Goal: Task Accomplishment & Management: Manage account settings

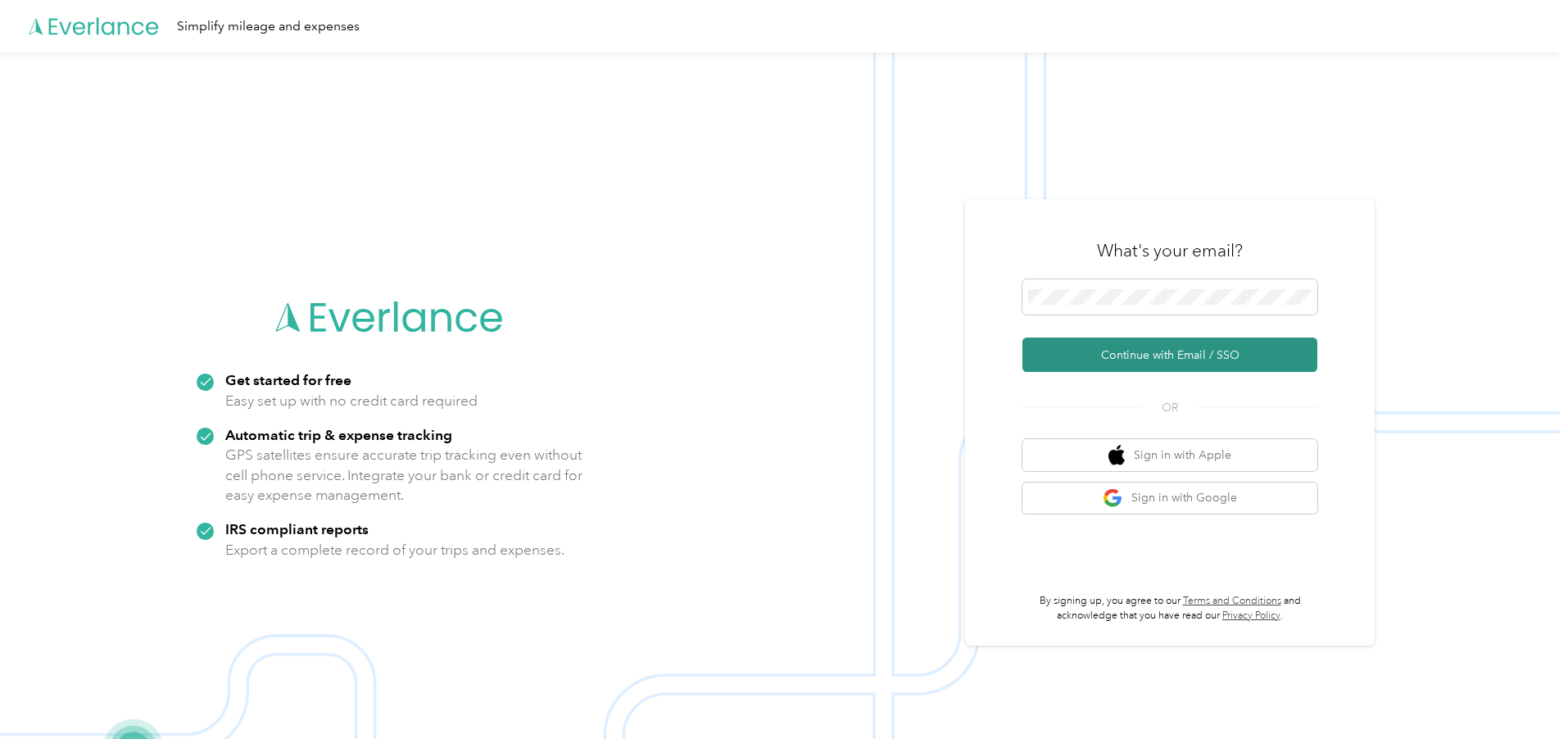
click at [1061, 351] on button "Continue with Email / SSO" at bounding box center [1169, 355] width 295 height 35
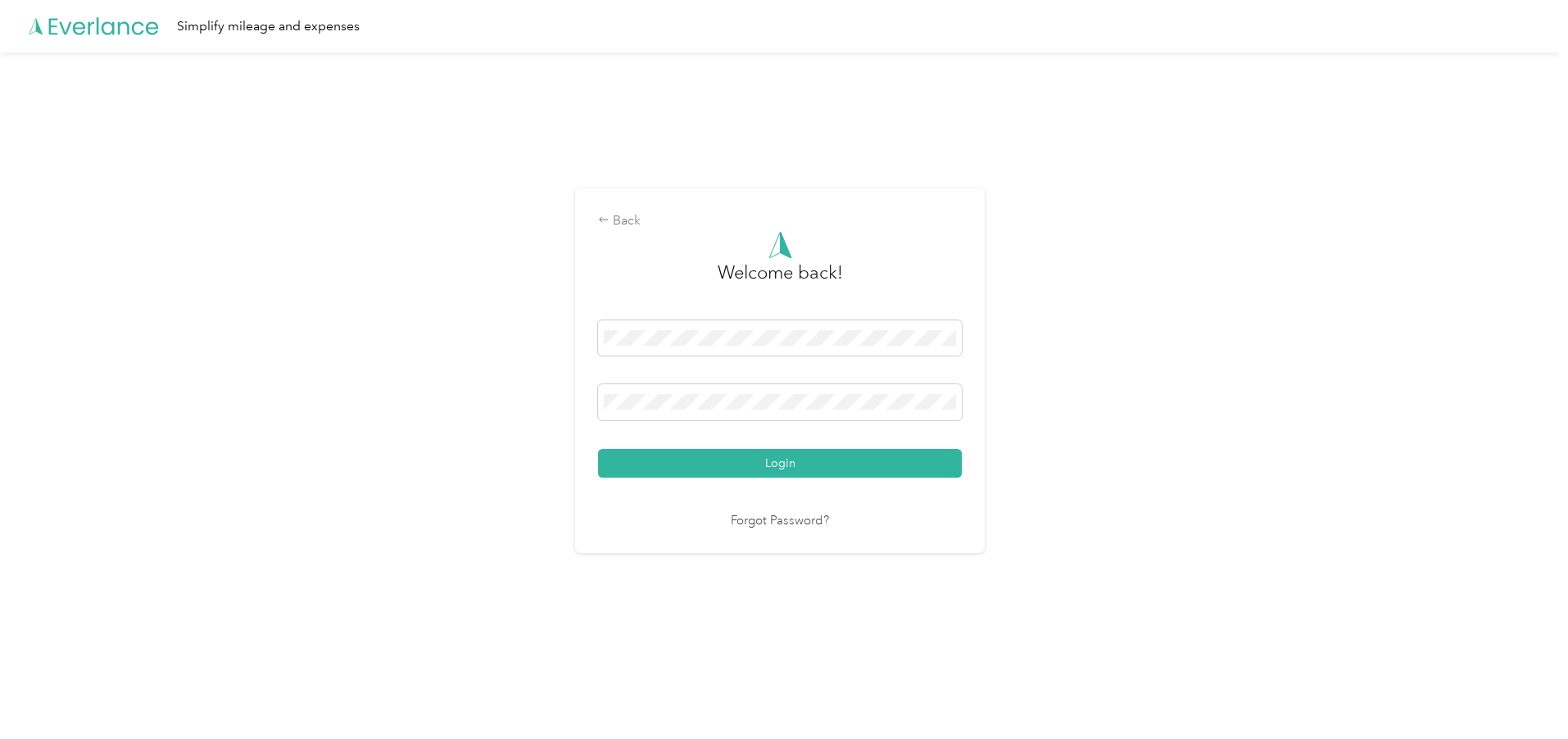
click at [800, 471] on button "Login" at bounding box center [779, 463] width 363 height 28
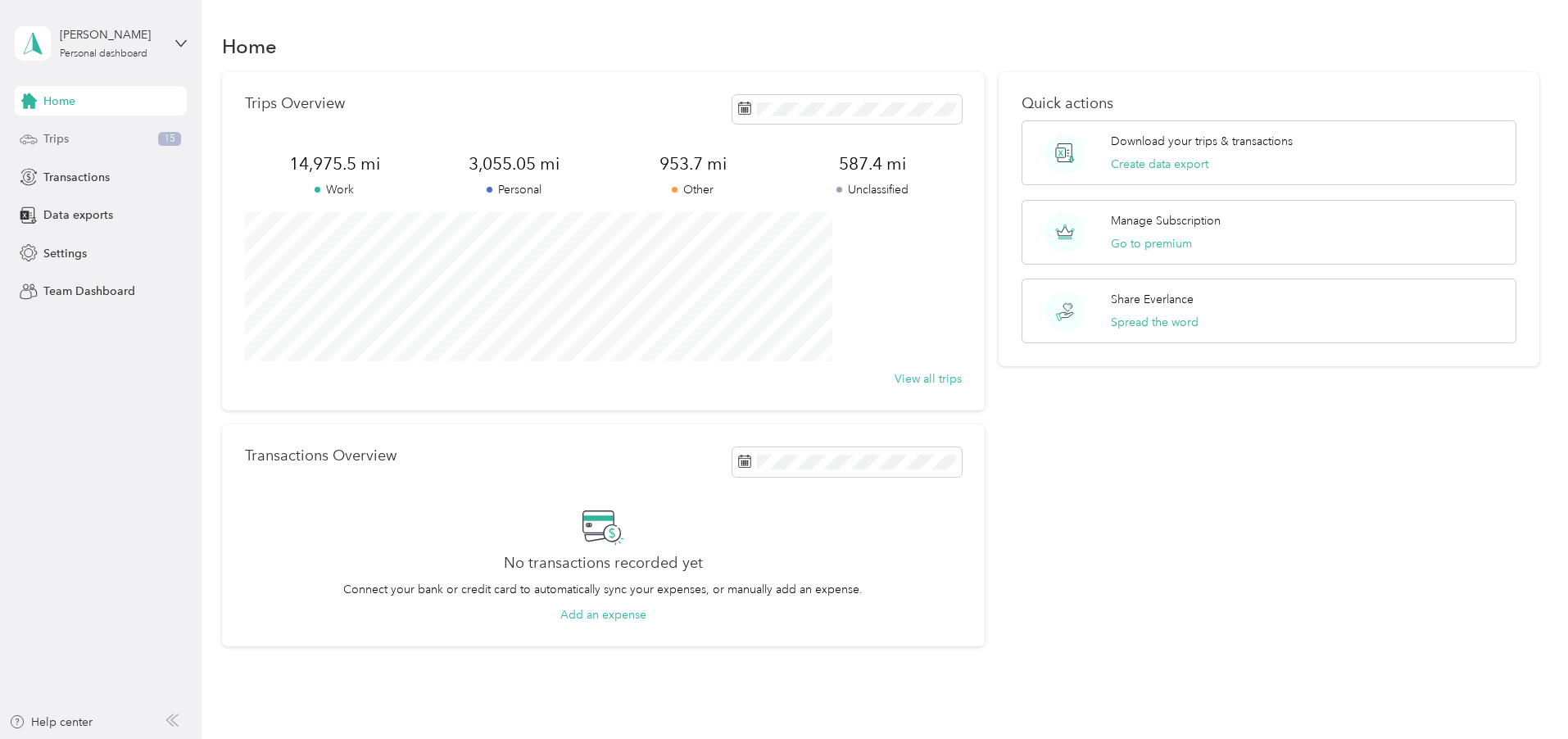
click at [58, 148] on div "Trips 15" at bounding box center [101, 138] width 172 height 29
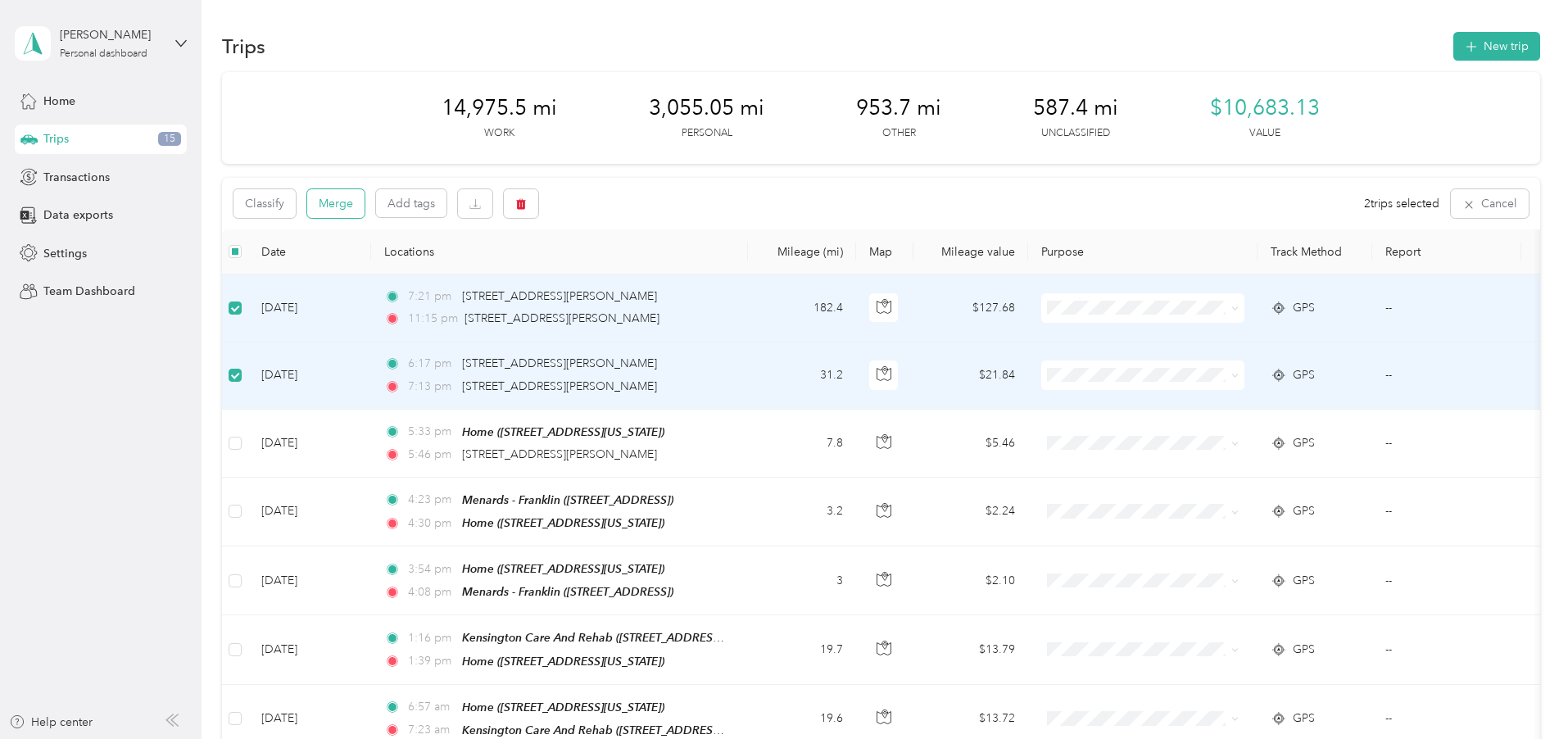
click at [364, 201] on button "Merge" at bounding box center [335, 203] width 57 height 28
click at [296, 203] on button "Classify" at bounding box center [264, 203] width 62 height 28
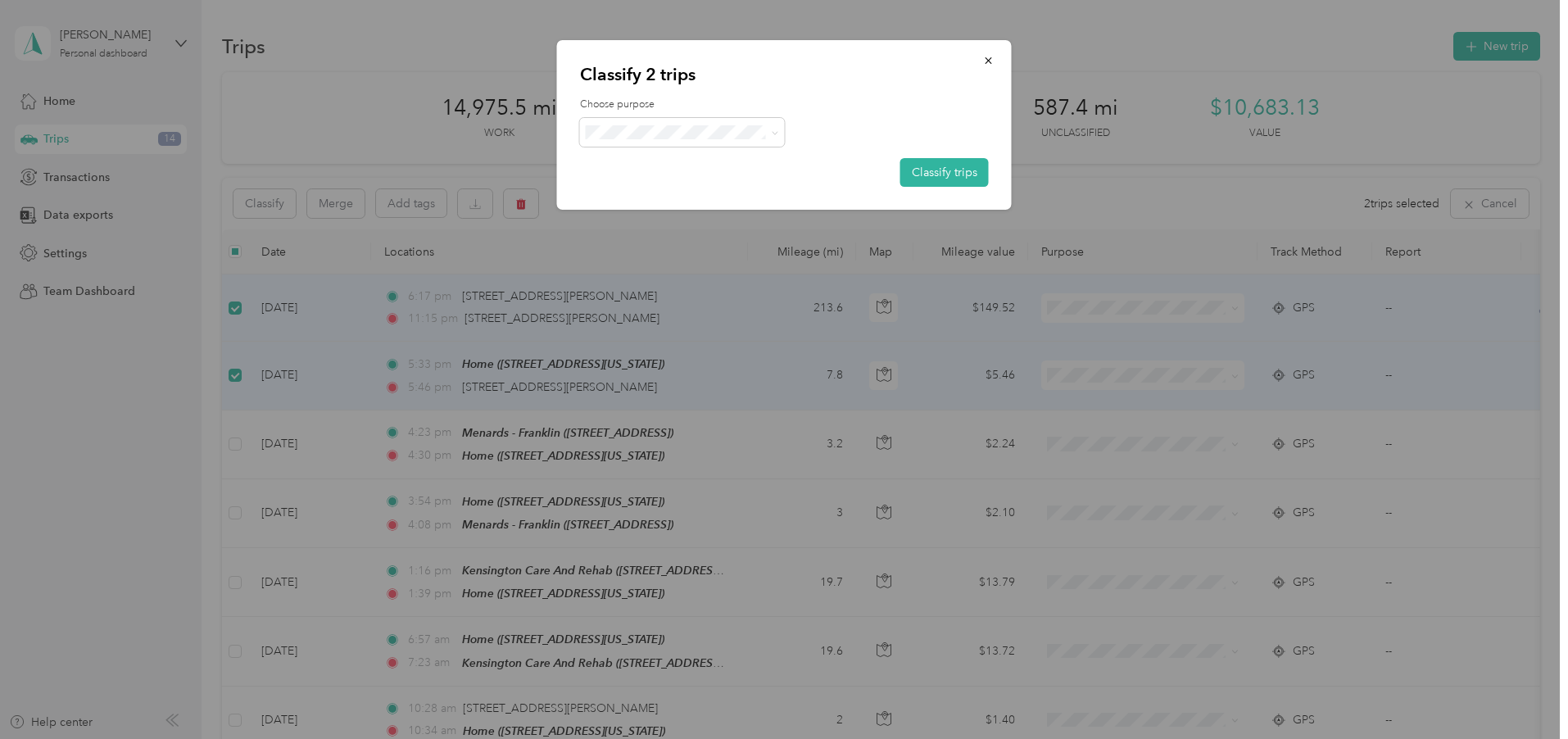
click at [661, 251] on span "SSB LLC" at bounding box center [696, 252] width 152 height 17
click at [910, 169] on button "Classify trips" at bounding box center [945, 172] width 88 height 28
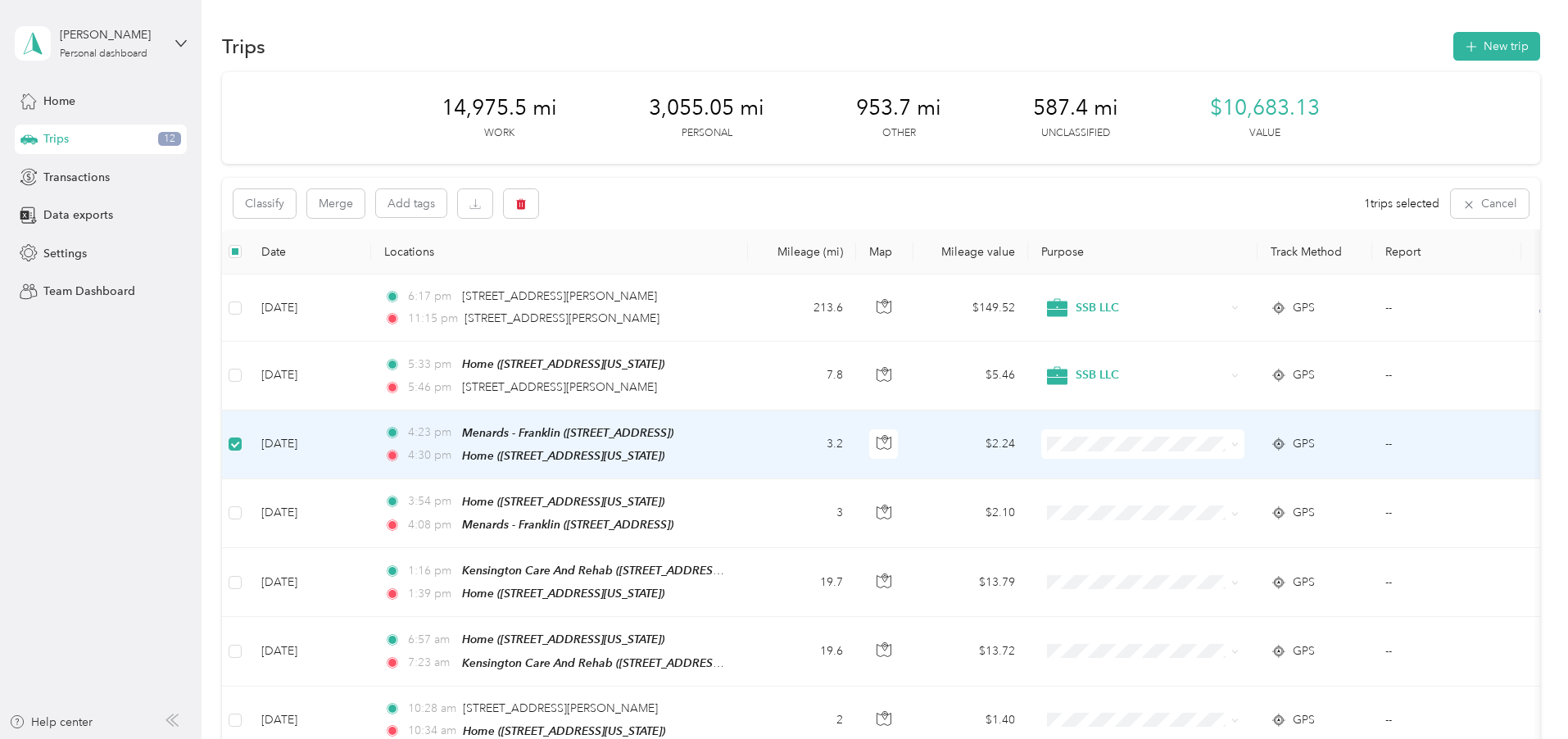
click at [1214, 569] on span "SSB LLC" at bounding box center [1267, 562] width 152 height 17
click at [242, 436] on label at bounding box center [235, 443] width 13 height 18
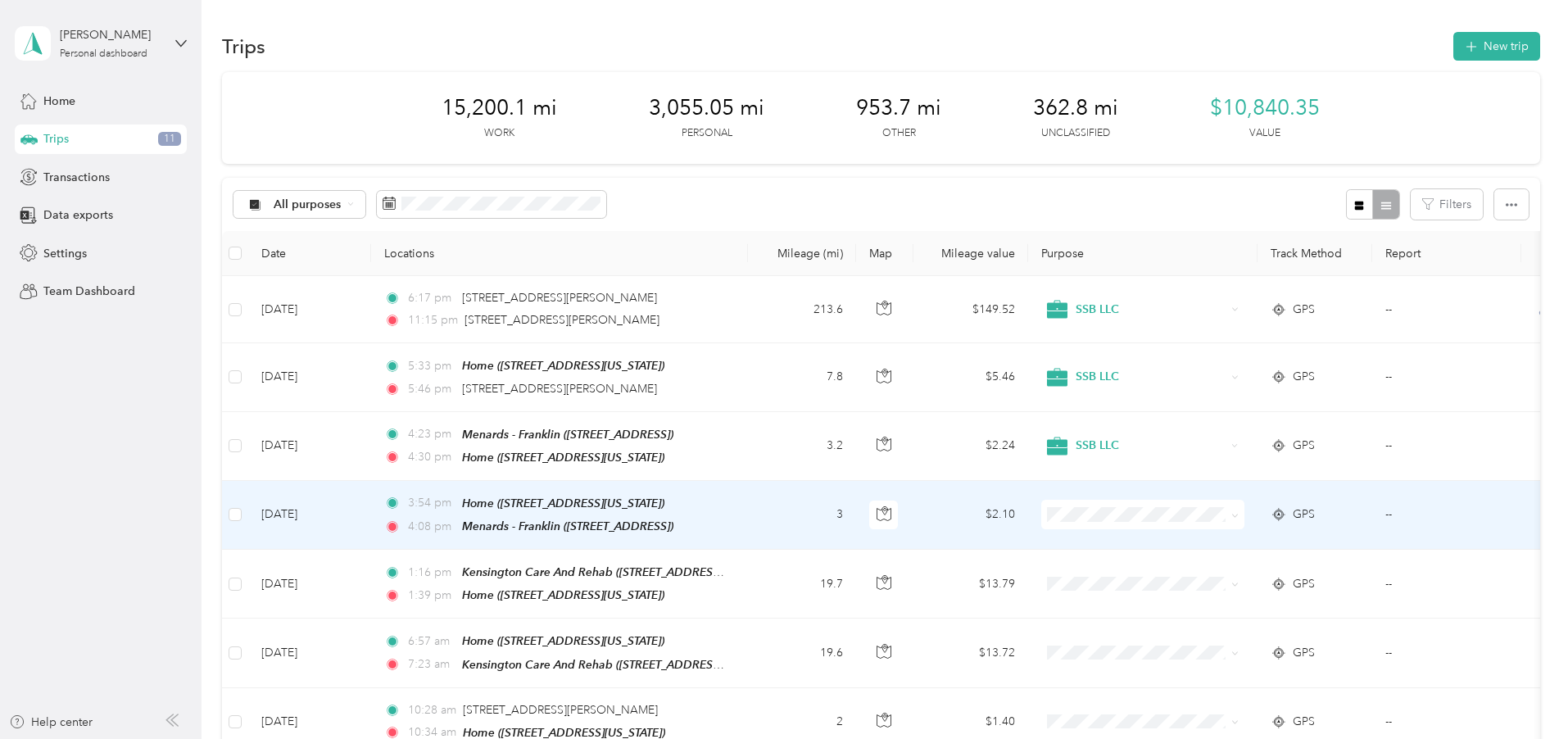
click at [1216, 369] on span "SSB LLC" at bounding box center [1252, 377] width 180 height 21
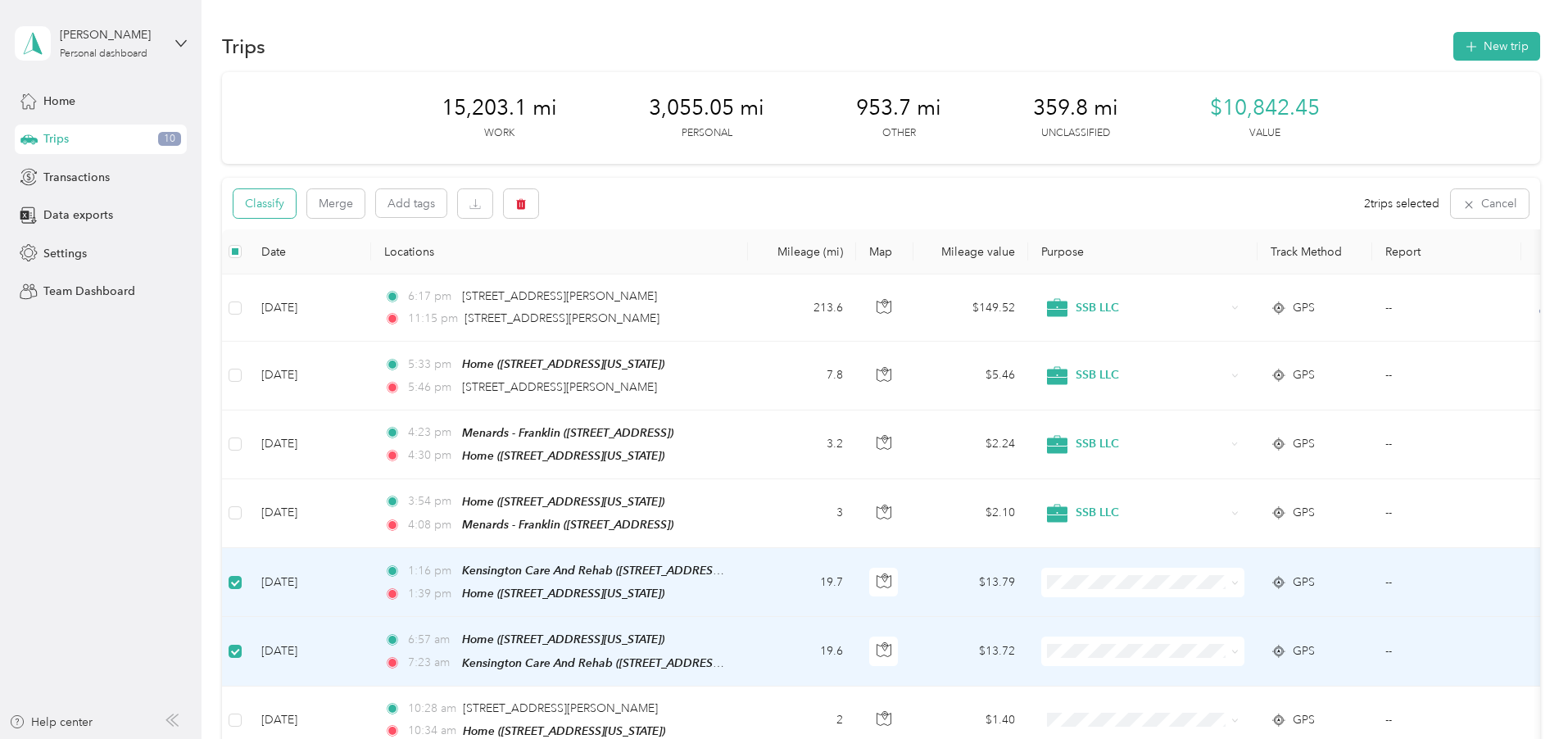
click at [296, 201] on button "Classify" at bounding box center [264, 203] width 62 height 28
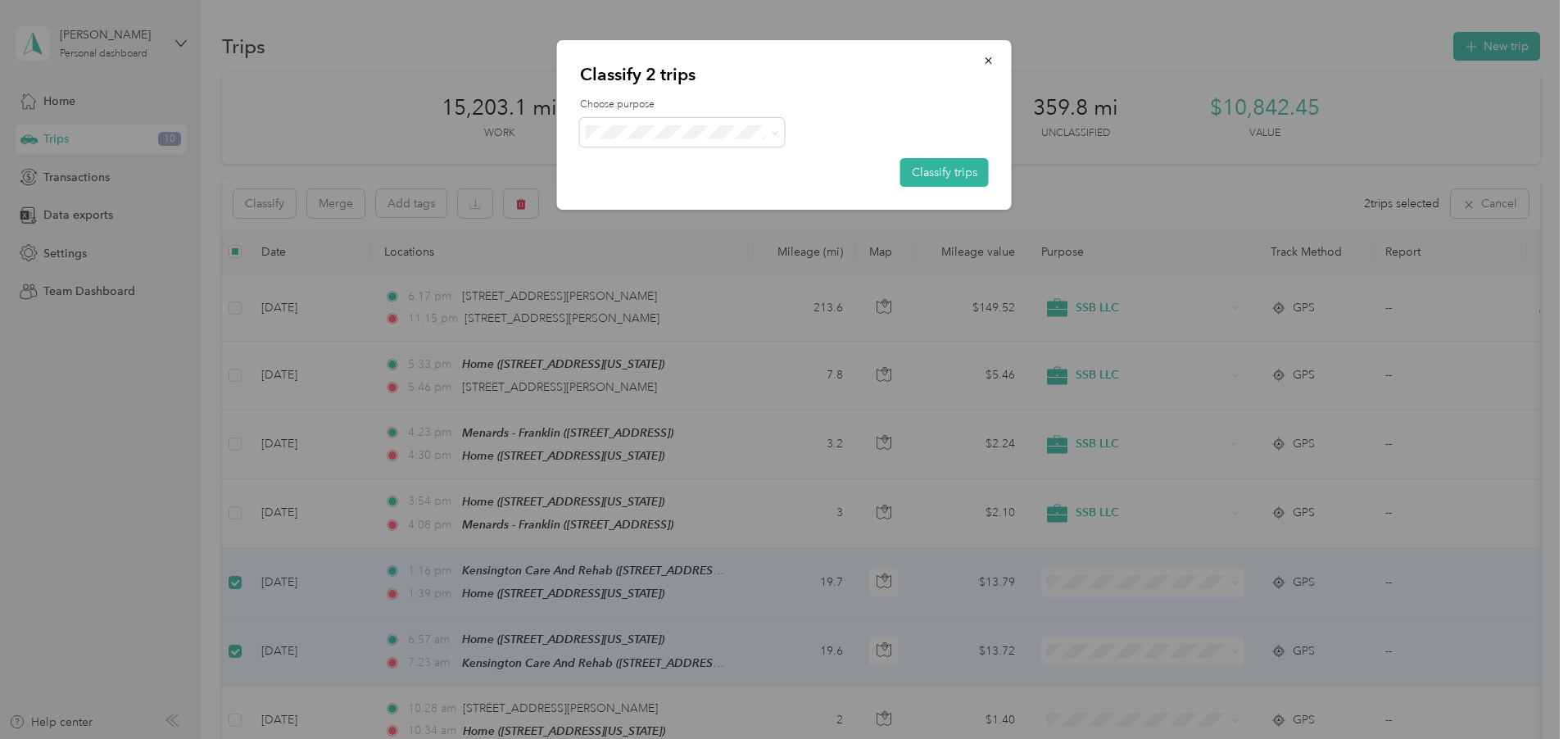
click at [787, 130] on div at bounding box center [784, 132] width 408 height 28
click at [780, 135] on span at bounding box center [682, 132] width 205 height 28
click at [693, 160] on span "Work" at bounding box center [696, 163] width 152 height 17
click at [950, 174] on button "Classify trips" at bounding box center [945, 172] width 88 height 28
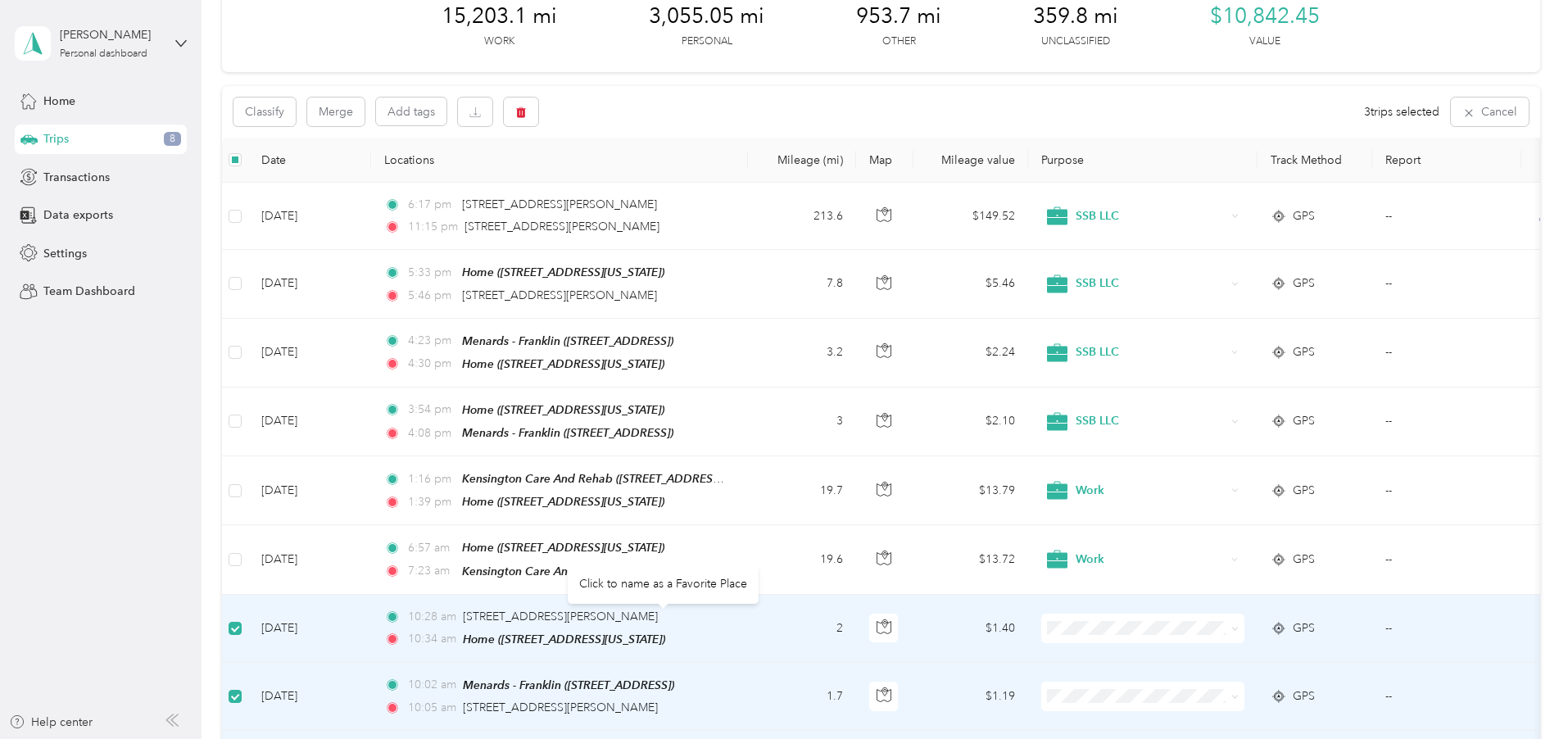
scroll to position [152, 0]
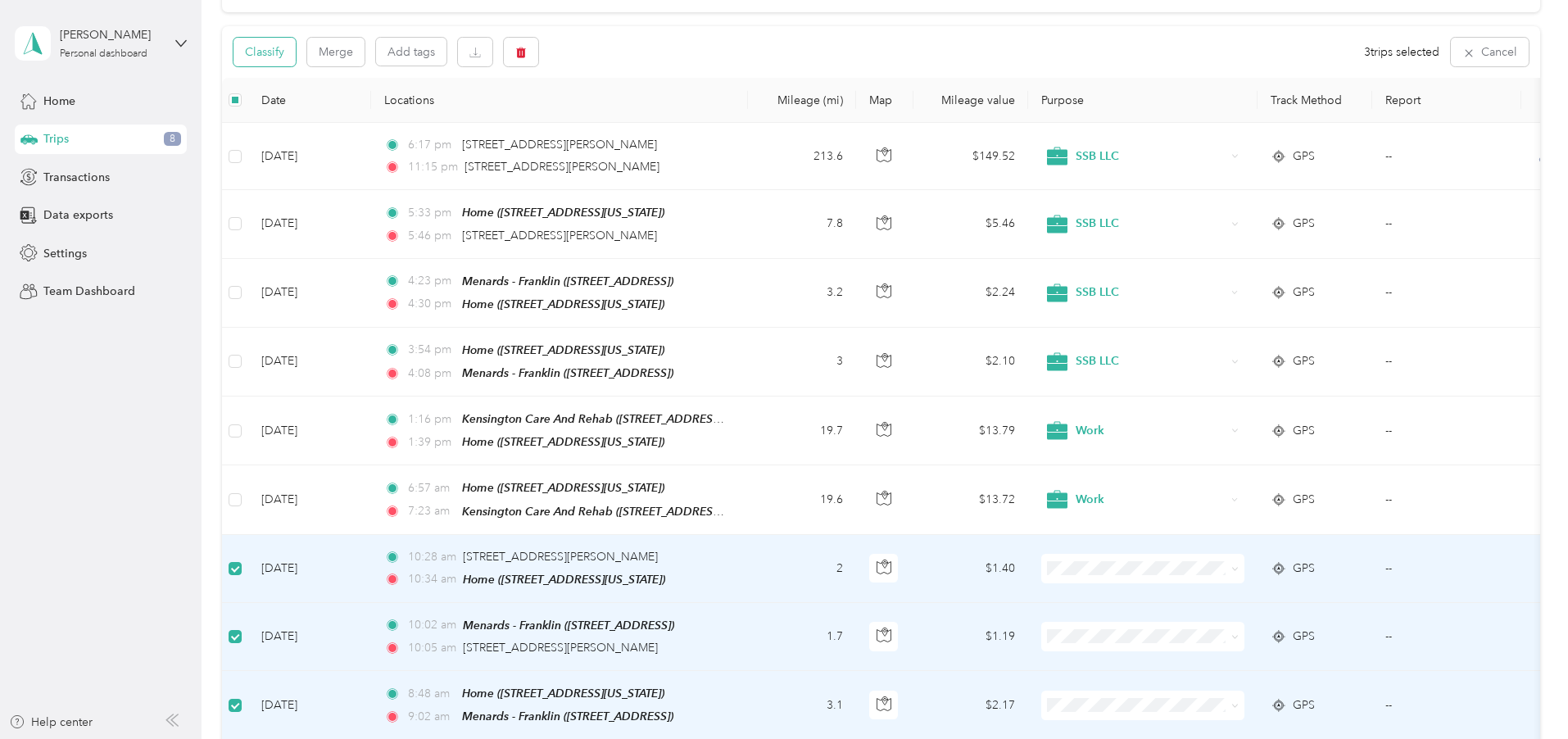
click at [296, 43] on button "Classify" at bounding box center [264, 52] width 62 height 28
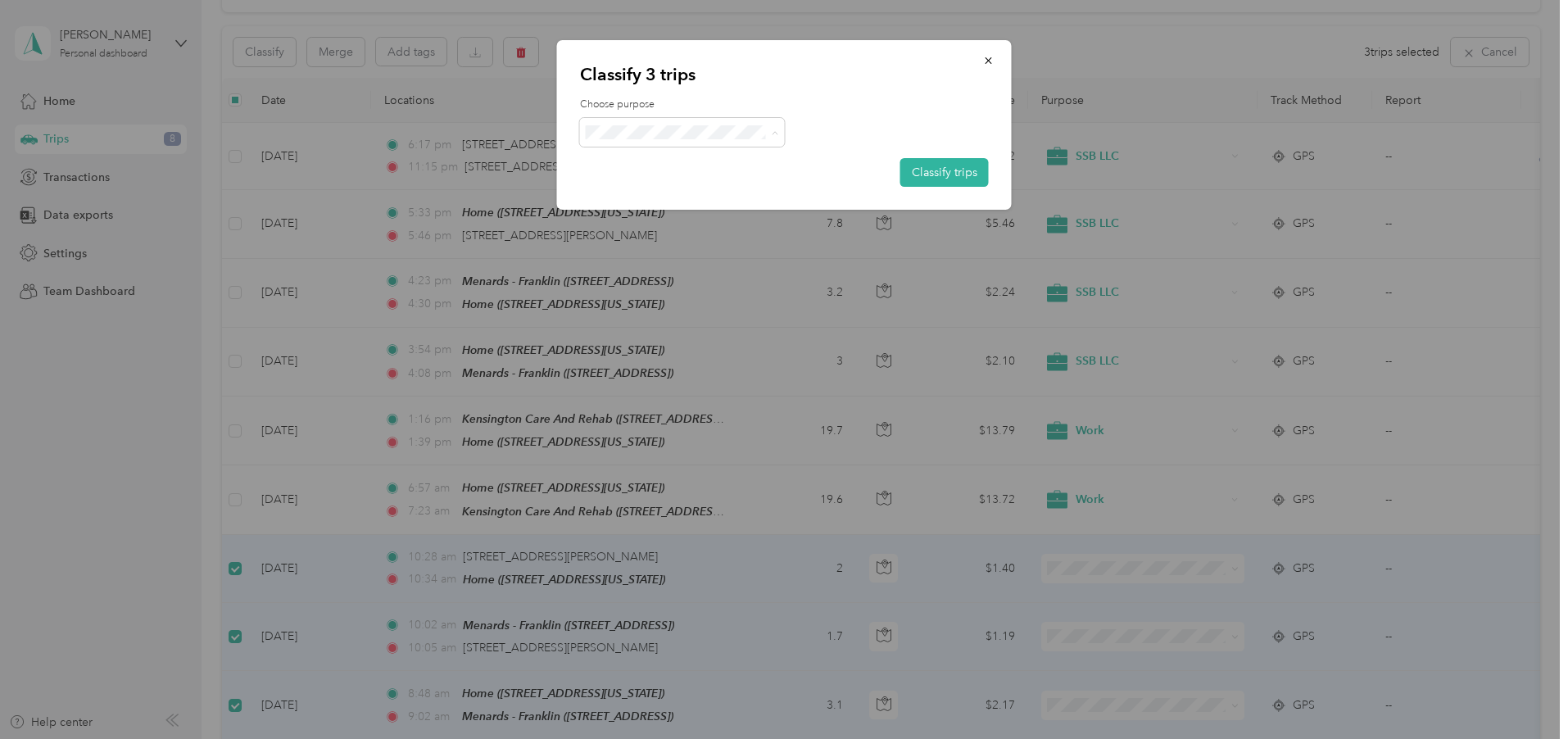
click at [643, 193] on span "Personal" at bounding box center [696, 196] width 152 height 17
click at [930, 175] on button "Classify trips" at bounding box center [945, 172] width 88 height 28
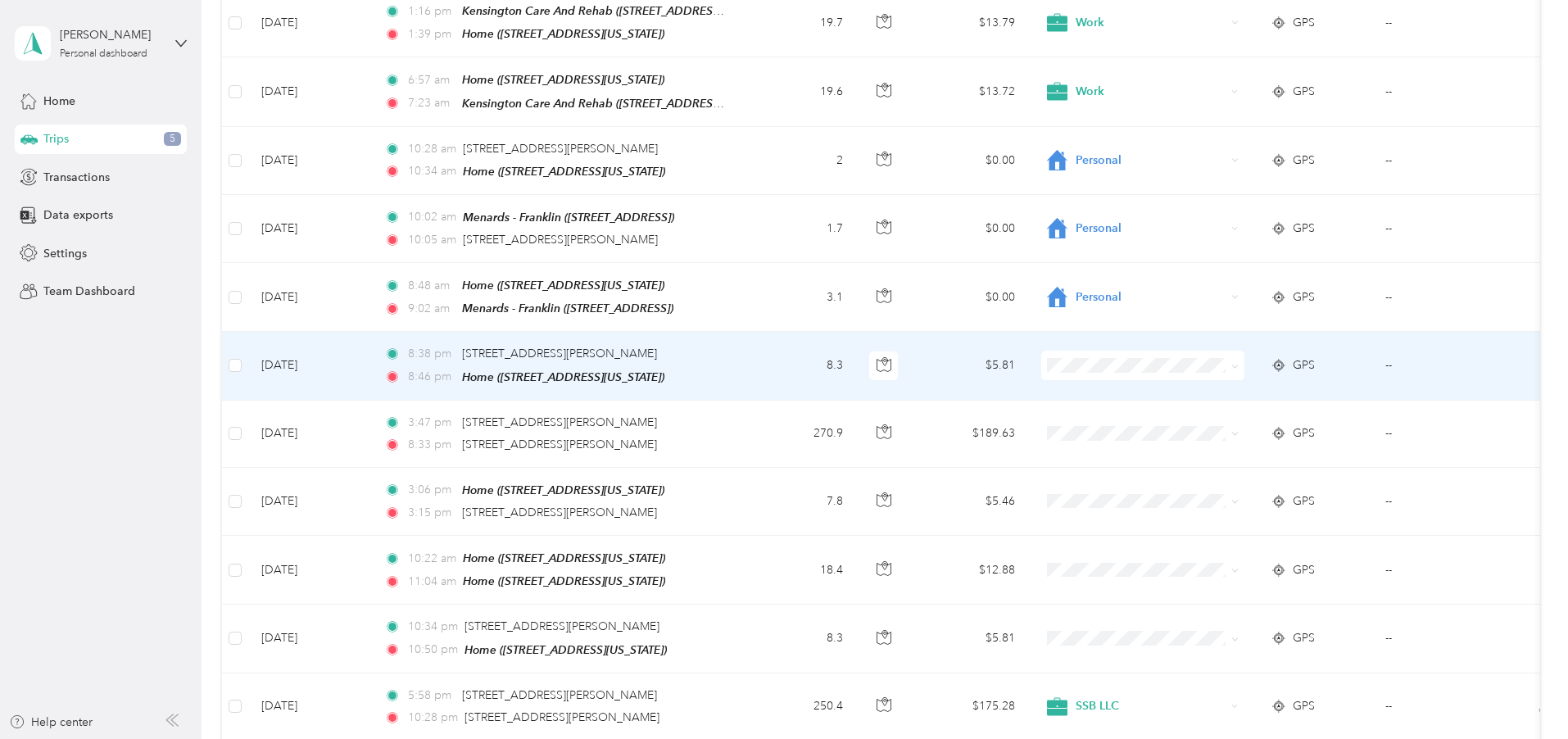
scroll to position [570, 0]
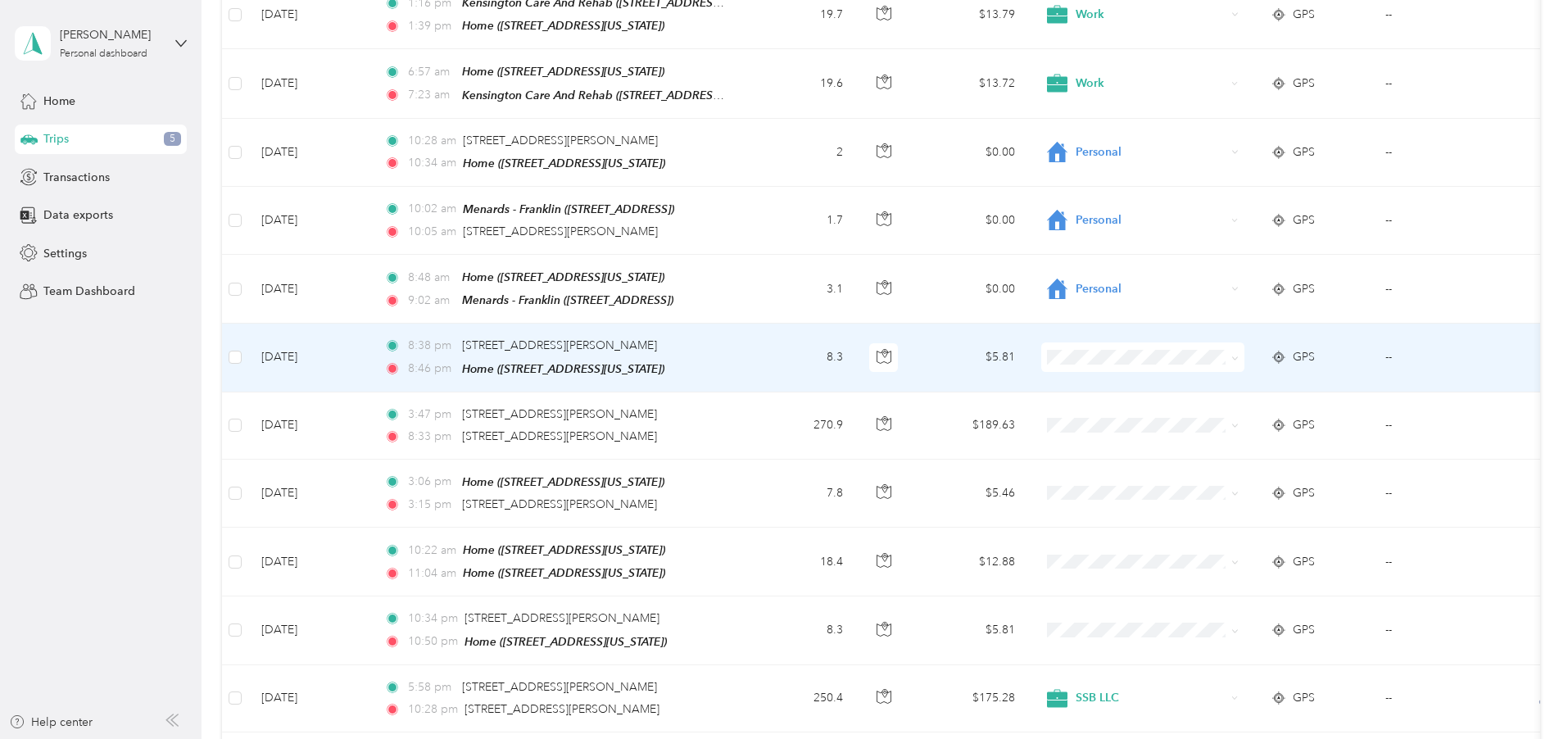
click at [1239, 355] on icon at bounding box center [1235, 359] width 8 height 8
click at [1240, 466] on span "SSB LLC" at bounding box center [1267, 474] width 152 height 17
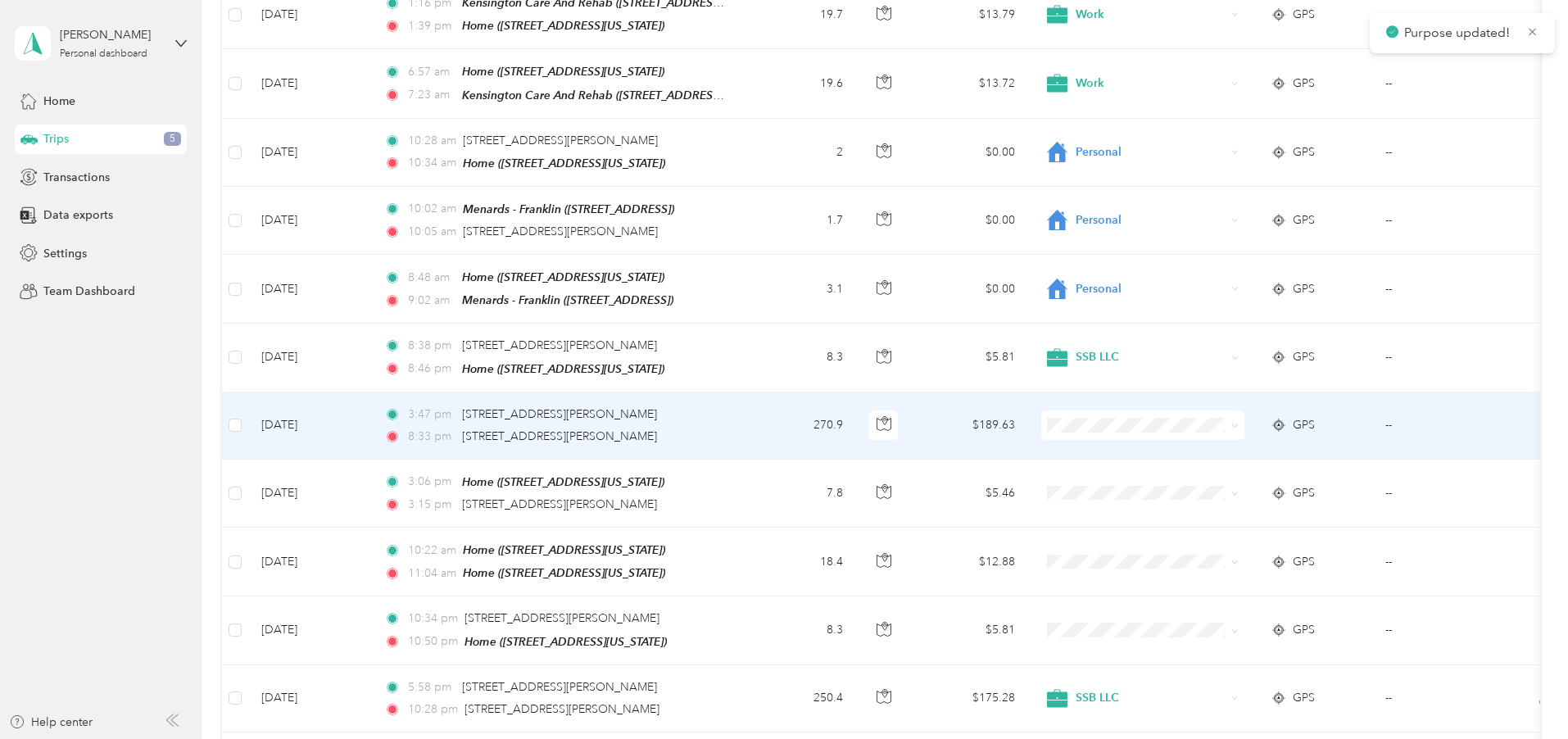
click at [1244, 414] on span at bounding box center [1143, 425] width 203 height 29
click at [1239, 422] on icon at bounding box center [1235, 426] width 8 height 8
click at [1210, 535] on span "SSB LLC" at bounding box center [1267, 542] width 152 height 17
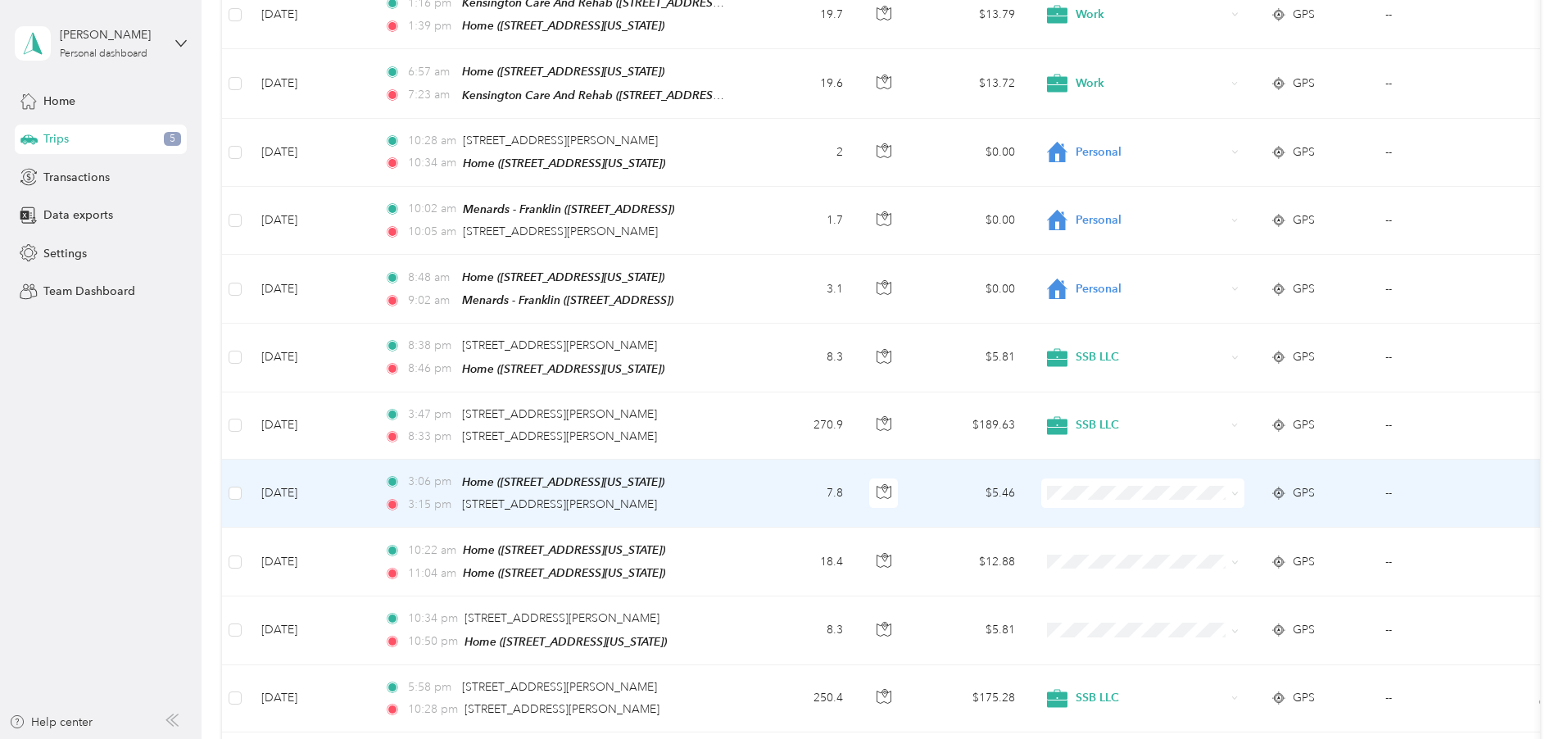
click at [1239, 484] on span at bounding box center [1232, 492] width 13 height 18
click at [1202, 607] on span "SSB LLC" at bounding box center [1267, 601] width 152 height 17
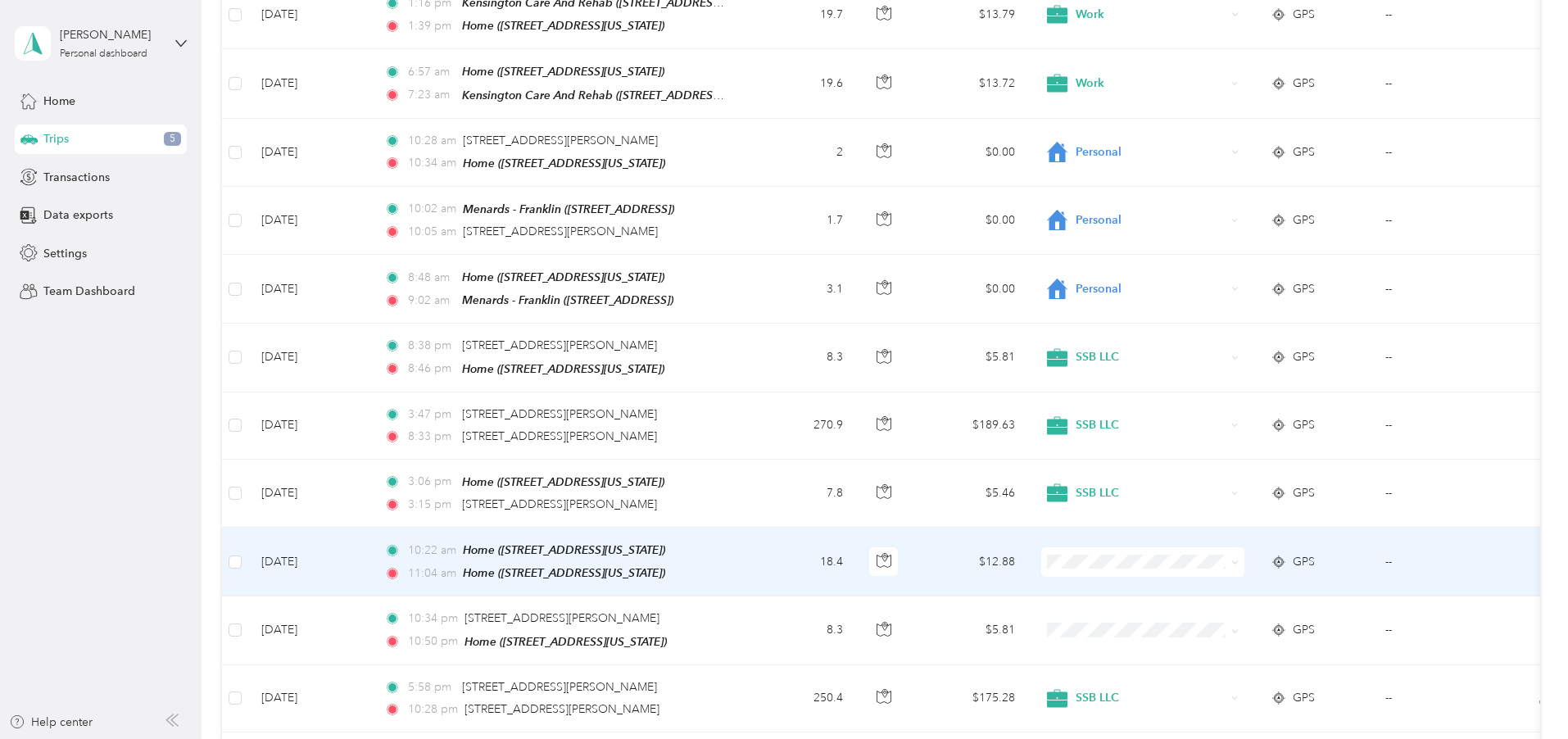
click at [1239, 553] on span at bounding box center [1232, 561] width 13 height 18
click at [1205, 363] on ol "Work Personal Condor Express SSB LLC Doordash D&R Other Charity Medical Moving …" at bounding box center [1253, 409] width 203 height 230
click at [1178, 547] on span at bounding box center [1143, 561] width 203 height 29
click at [1237, 561] on icon at bounding box center [1234, 562] width 5 height 3
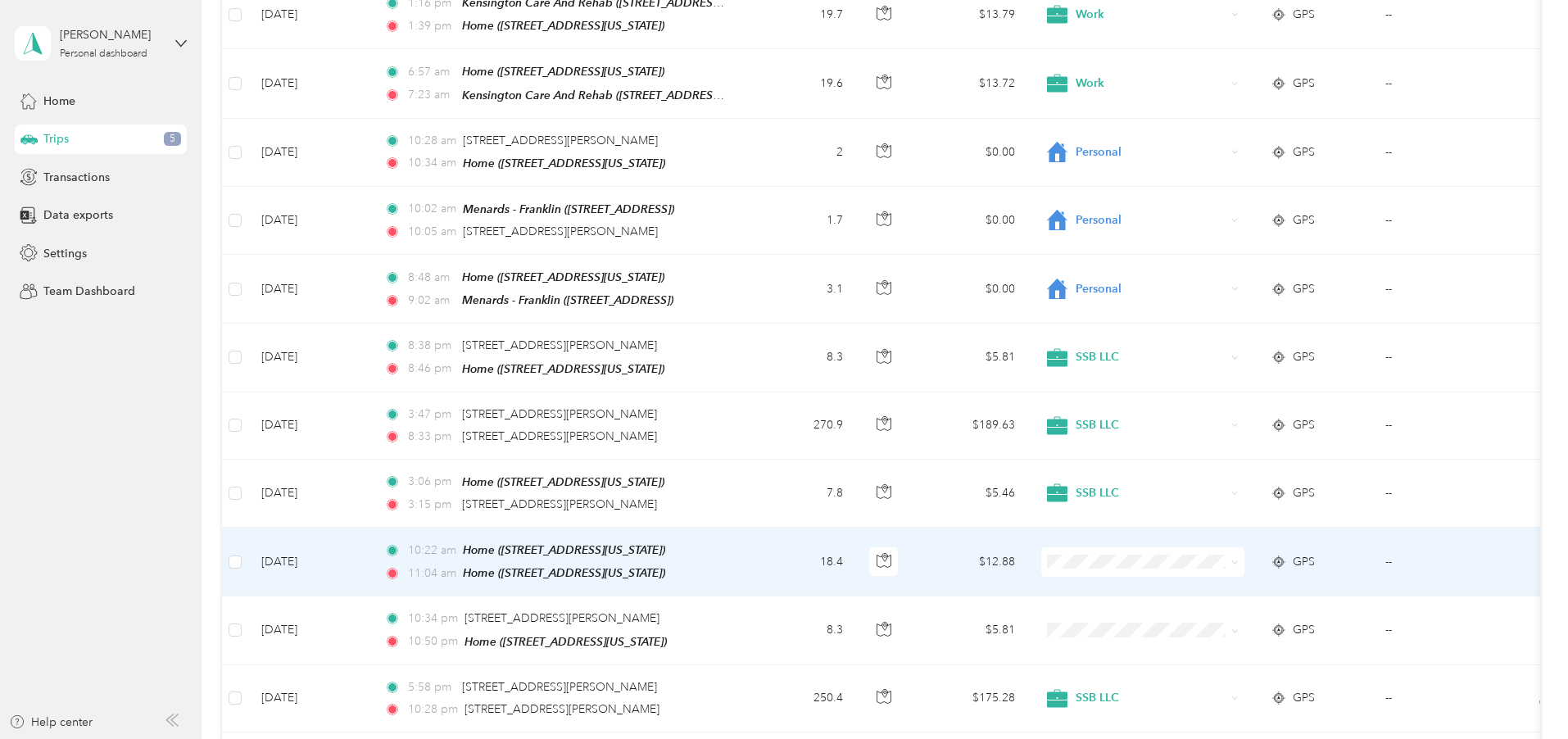
click at [1208, 344] on span "Personal" at bounding box center [1267, 344] width 152 height 17
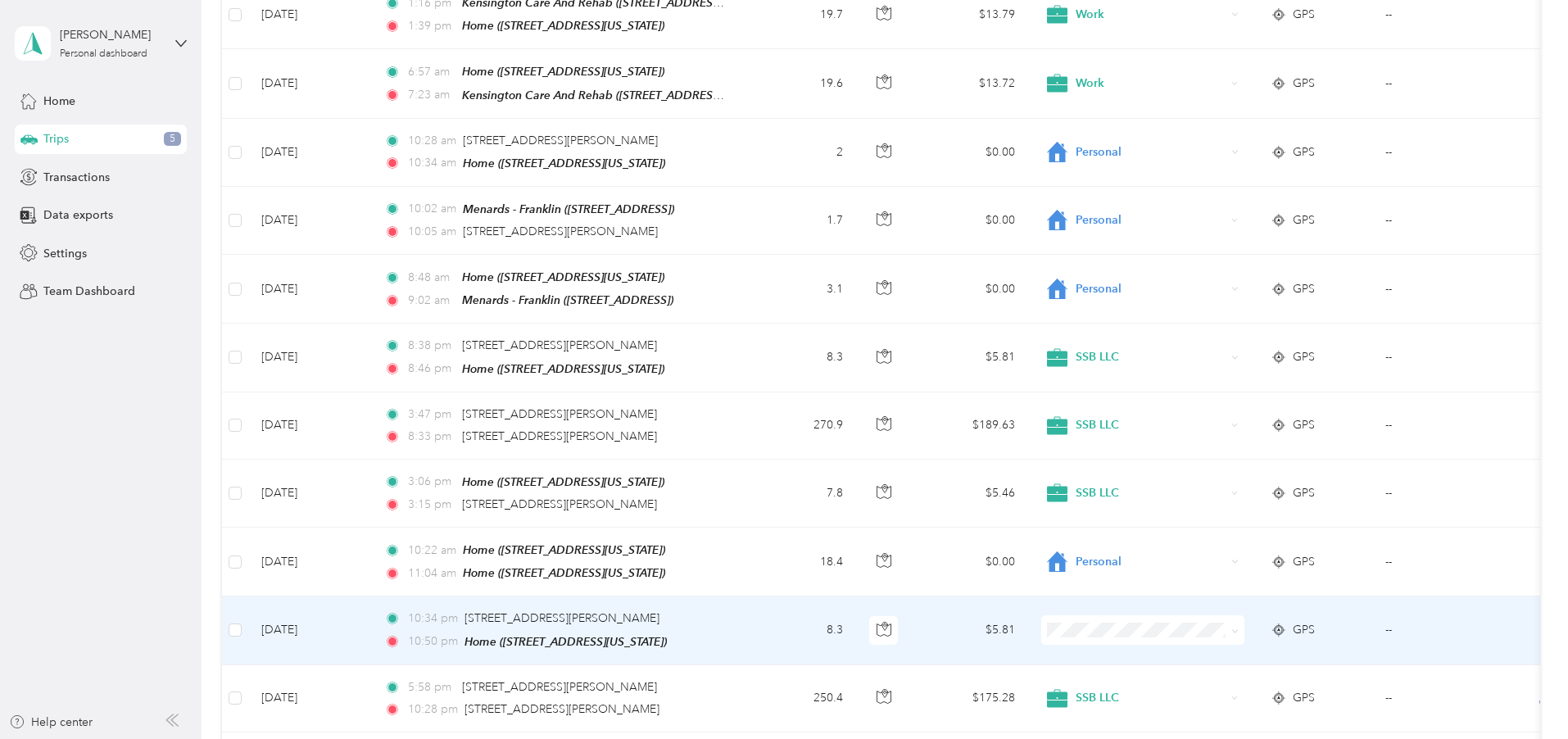
click at [1191, 477] on span "SSB LLC" at bounding box center [1252, 481] width 180 height 21
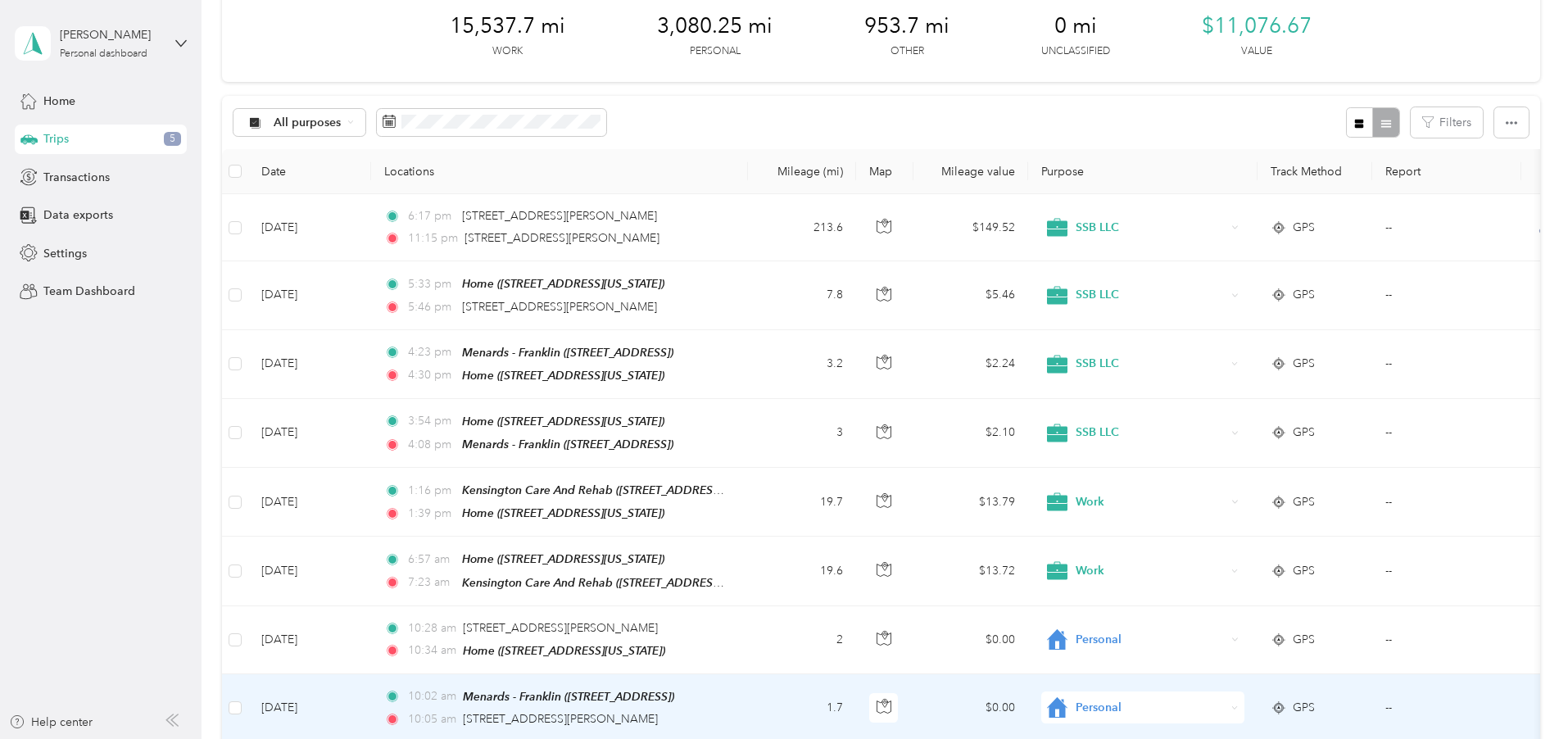
scroll to position [84, 0]
